Goal: Navigation & Orientation: Go to known website

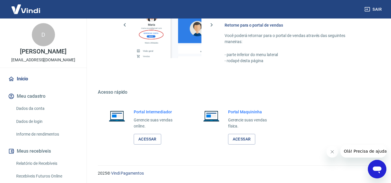
scroll to position [344, 0]
click at [148, 136] on link "Acessar" at bounding box center [147, 139] width 27 height 11
